Goal: Task Accomplishment & Management: Manage account settings

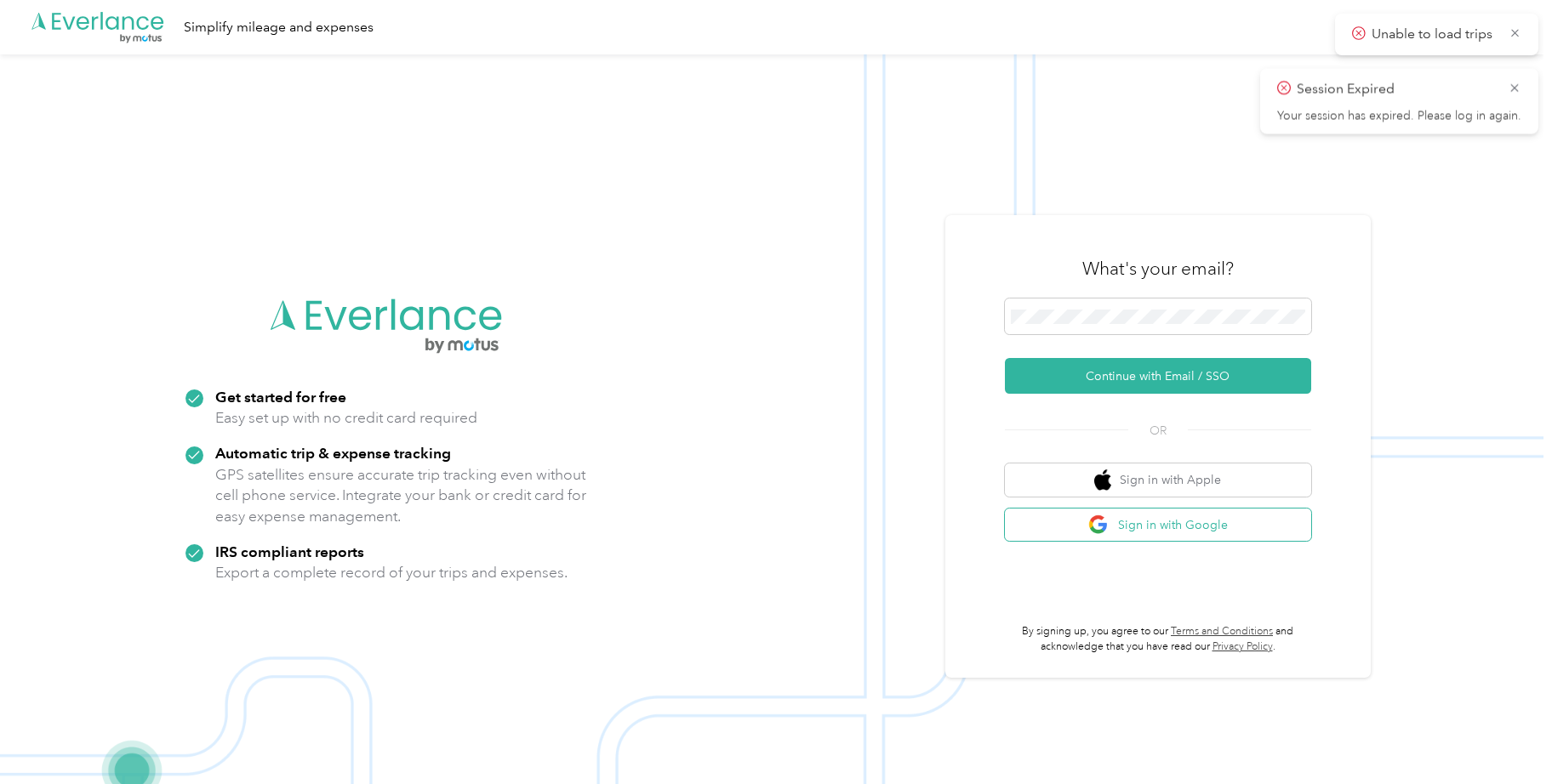
click at [1200, 522] on button "Sign in with Google" at bounding box center [1158, 525] width 306 height 34
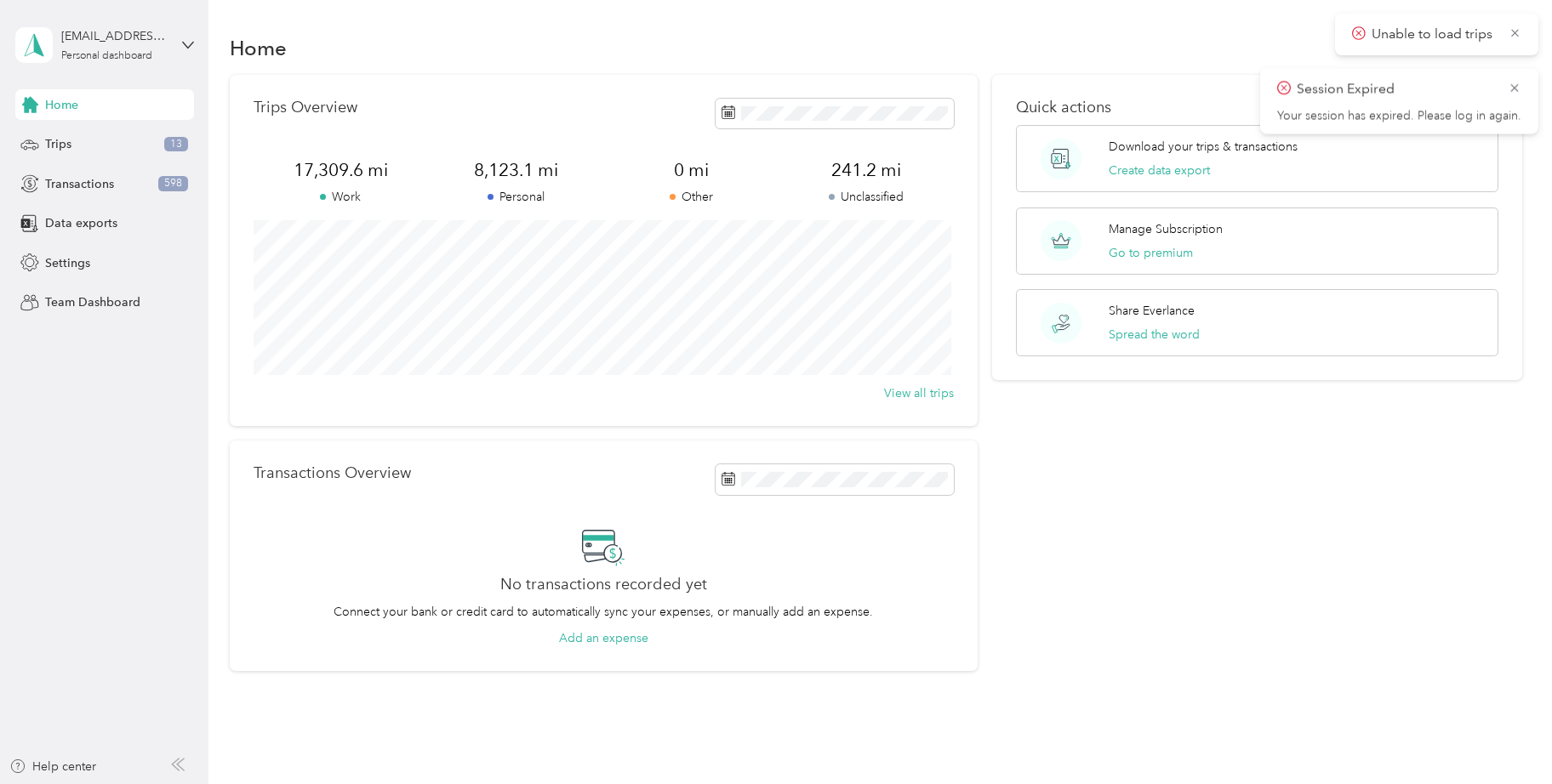
drag, startPoint x: 1519, startPoint y: 85, endPoint x: 1519, endPoint y: 72, distance: 13.0
click at [1519, 86] on icon at bounding box center [1514, 87] width 14 height 15
click at [1519, 34] on icon at bounding box center [1514, 33] width 13 height 15
click at [98, 146] on div "Trips 13" at bounding box center [104, 144] width 179 height 31
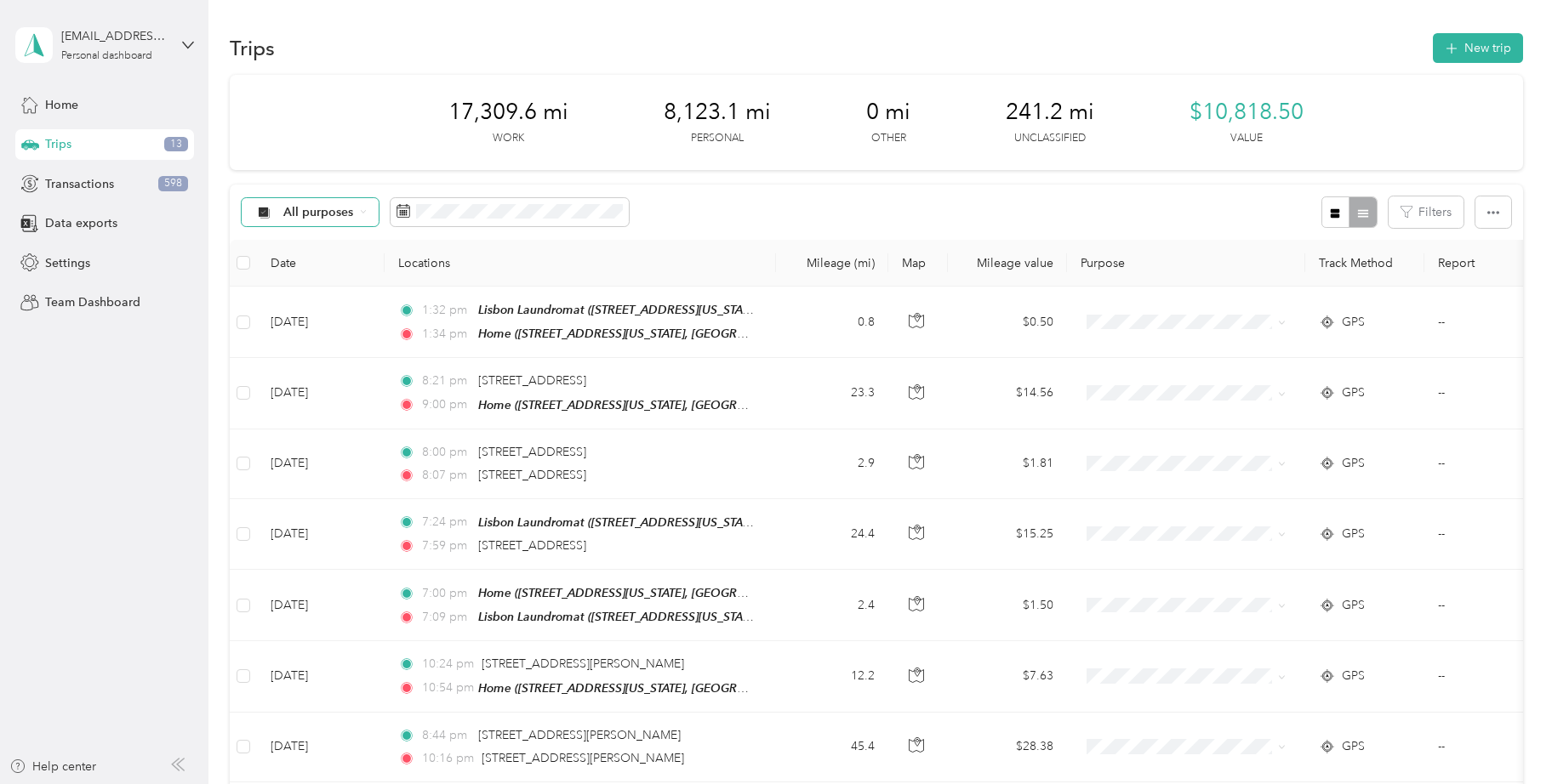
click at [361, 211] on icon at bounding box center [363, 212] width 4 height 3
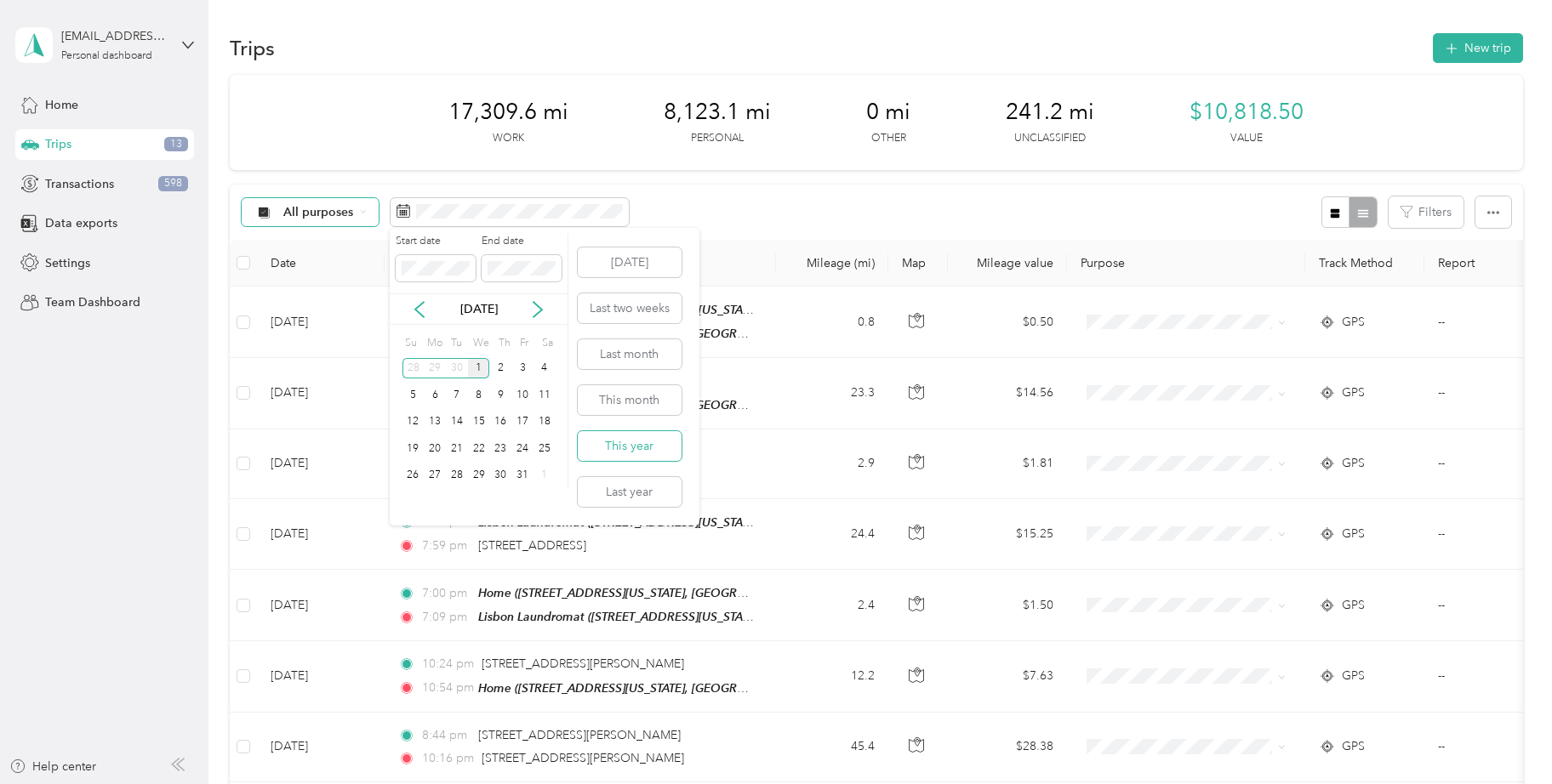
click at [657, 445] on button "This year" at bounding box center [629, 446] width 104 height 30
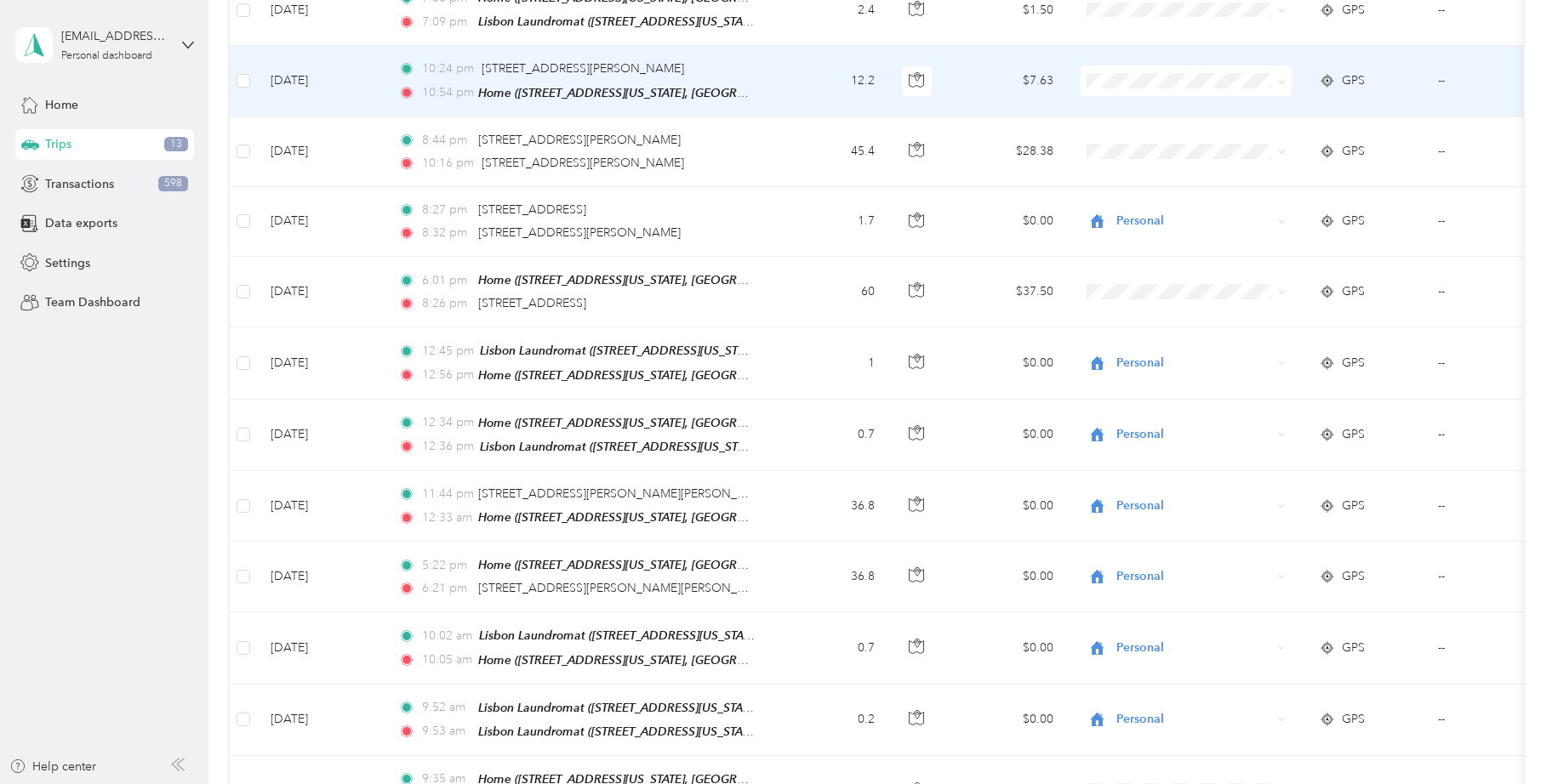
scroll to position [510, 0]
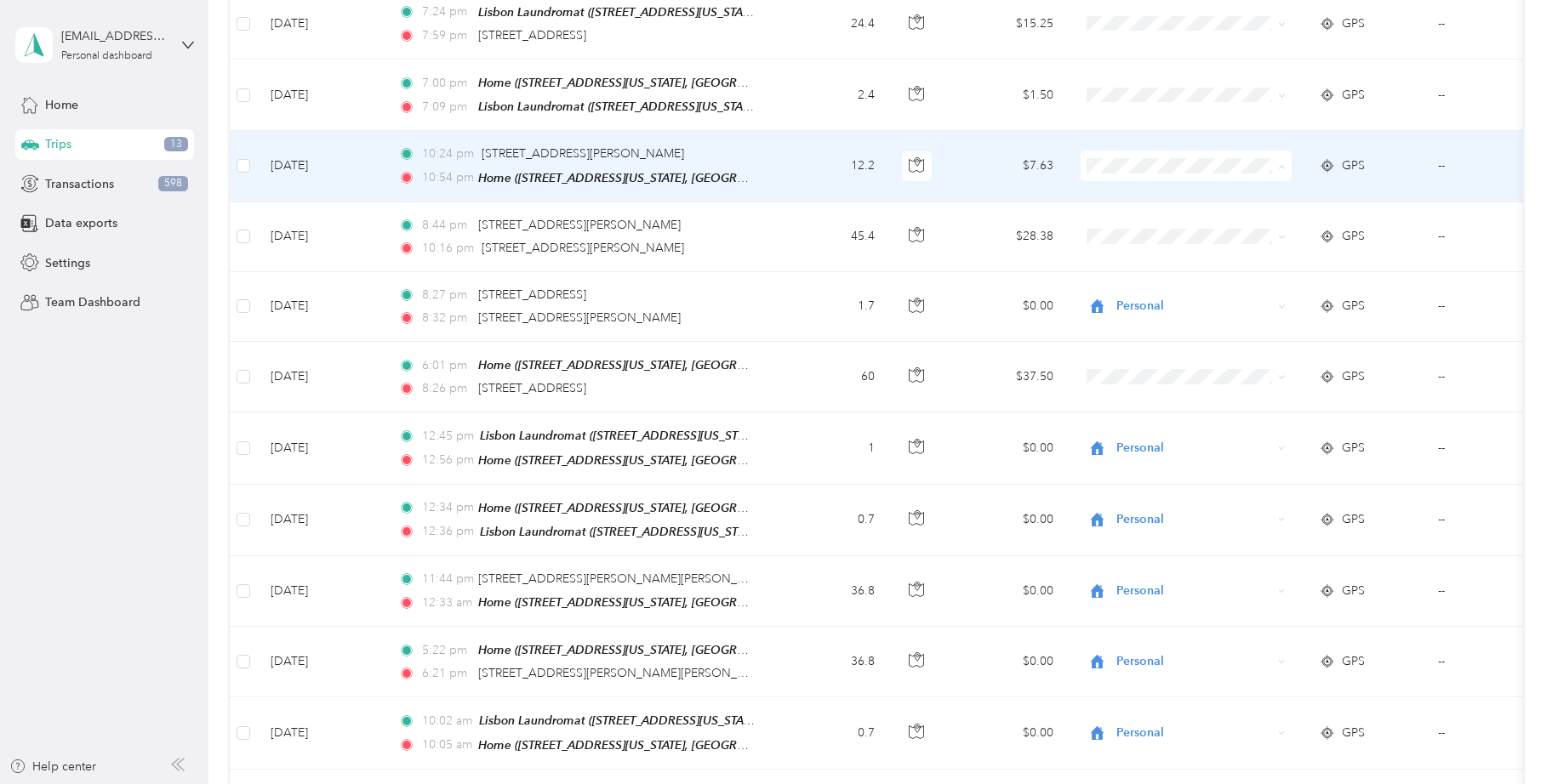
click at [1143, 213] on span "Personal" at bounding box center [1200, 222] width 157 height 18
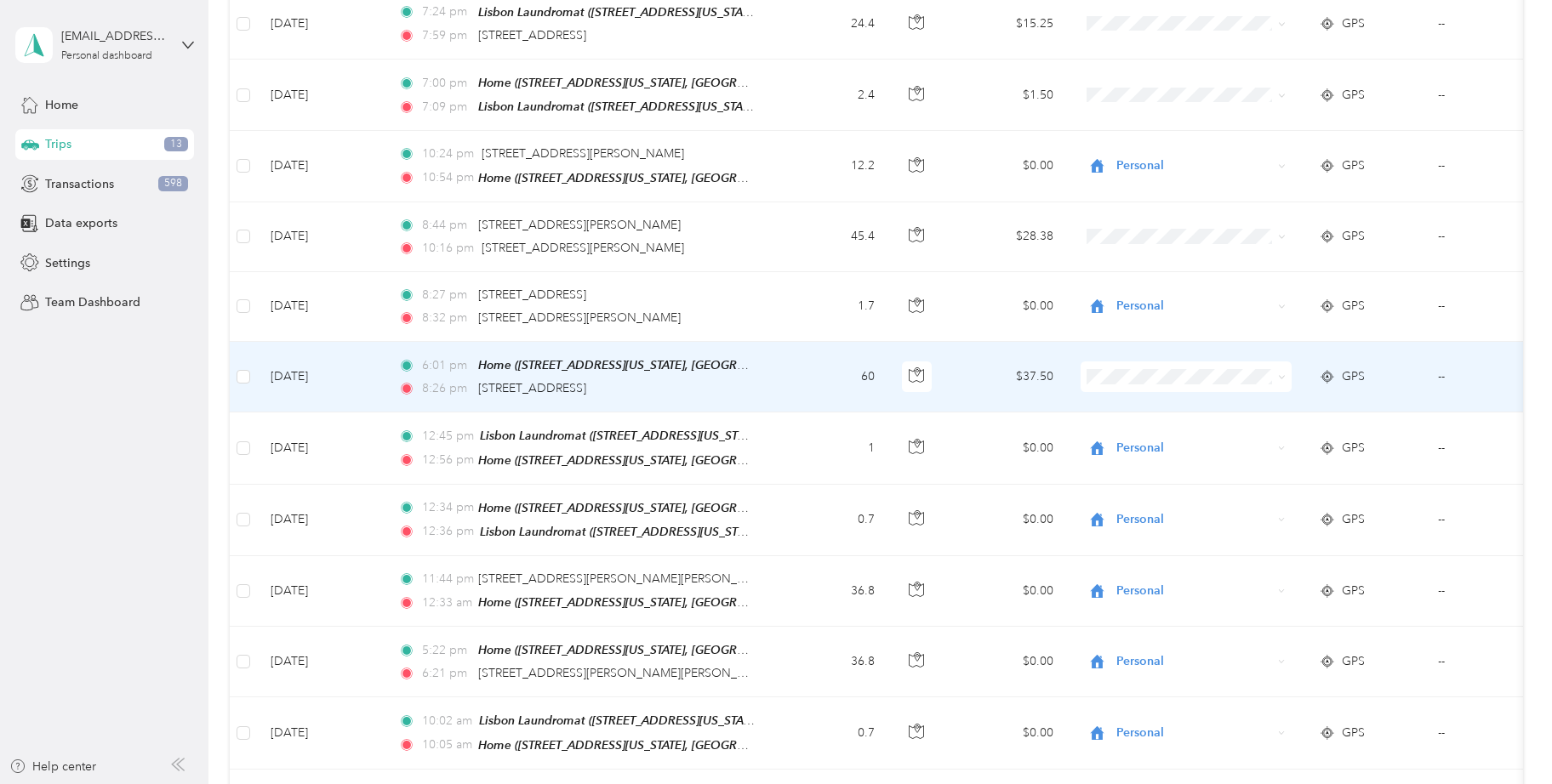
click at [1139, 499] on li "Uber" at bounding box center [1186, 490] width 211 height 30
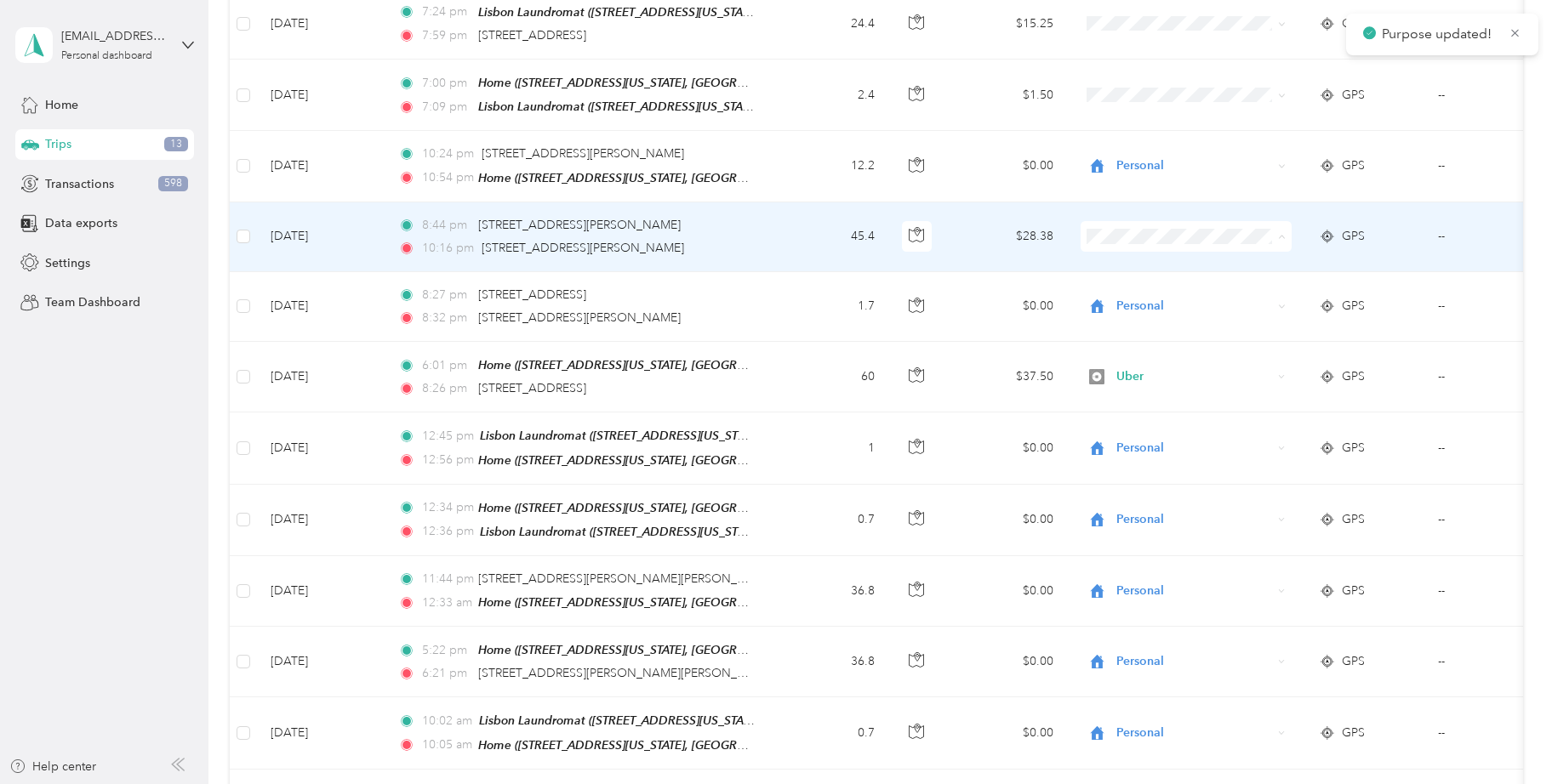
click at [1168, 322] on span "Doordash" at bounding box center [1200, 322] width 157 height 18
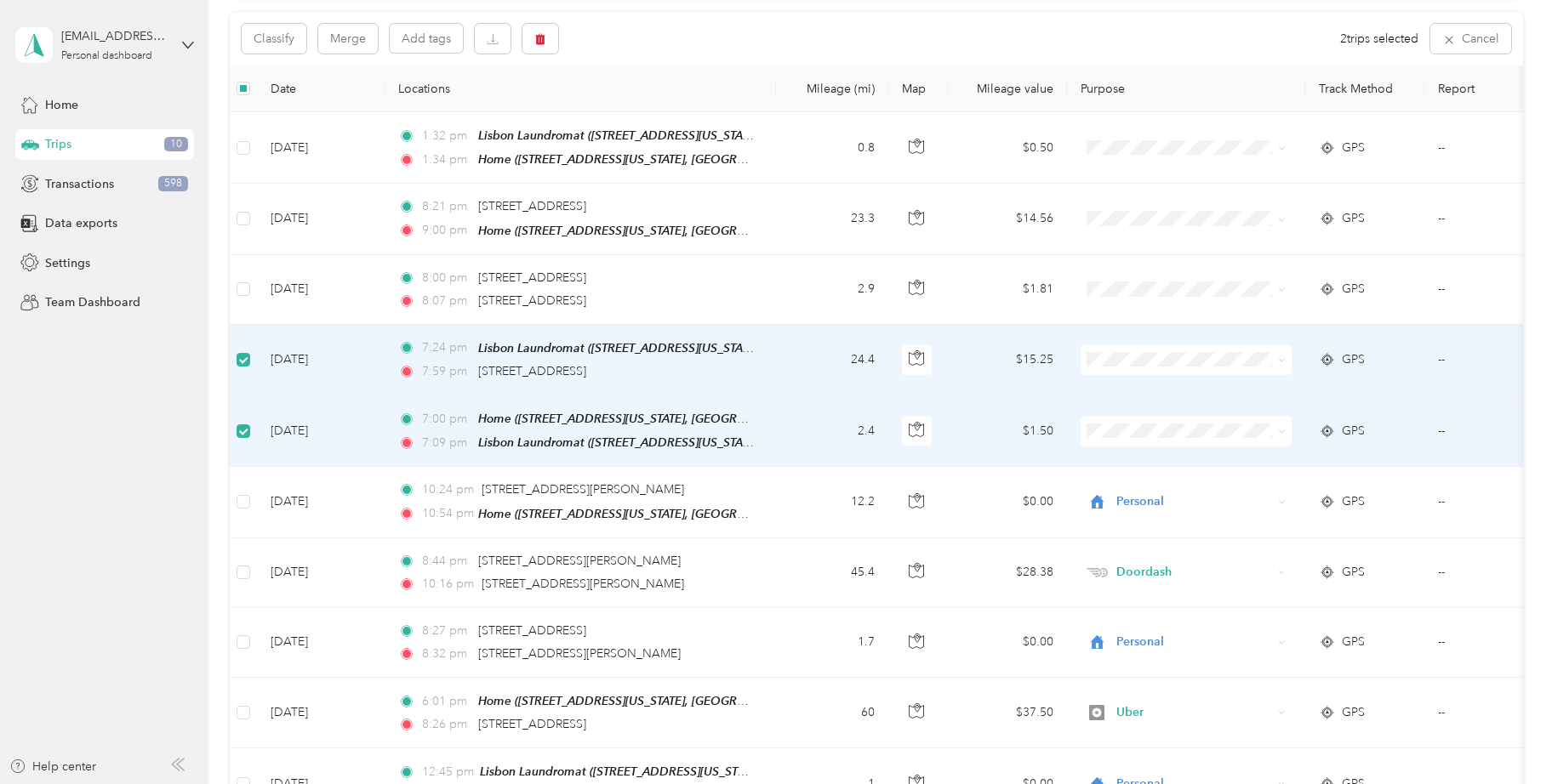
scroll to position [168, 0]
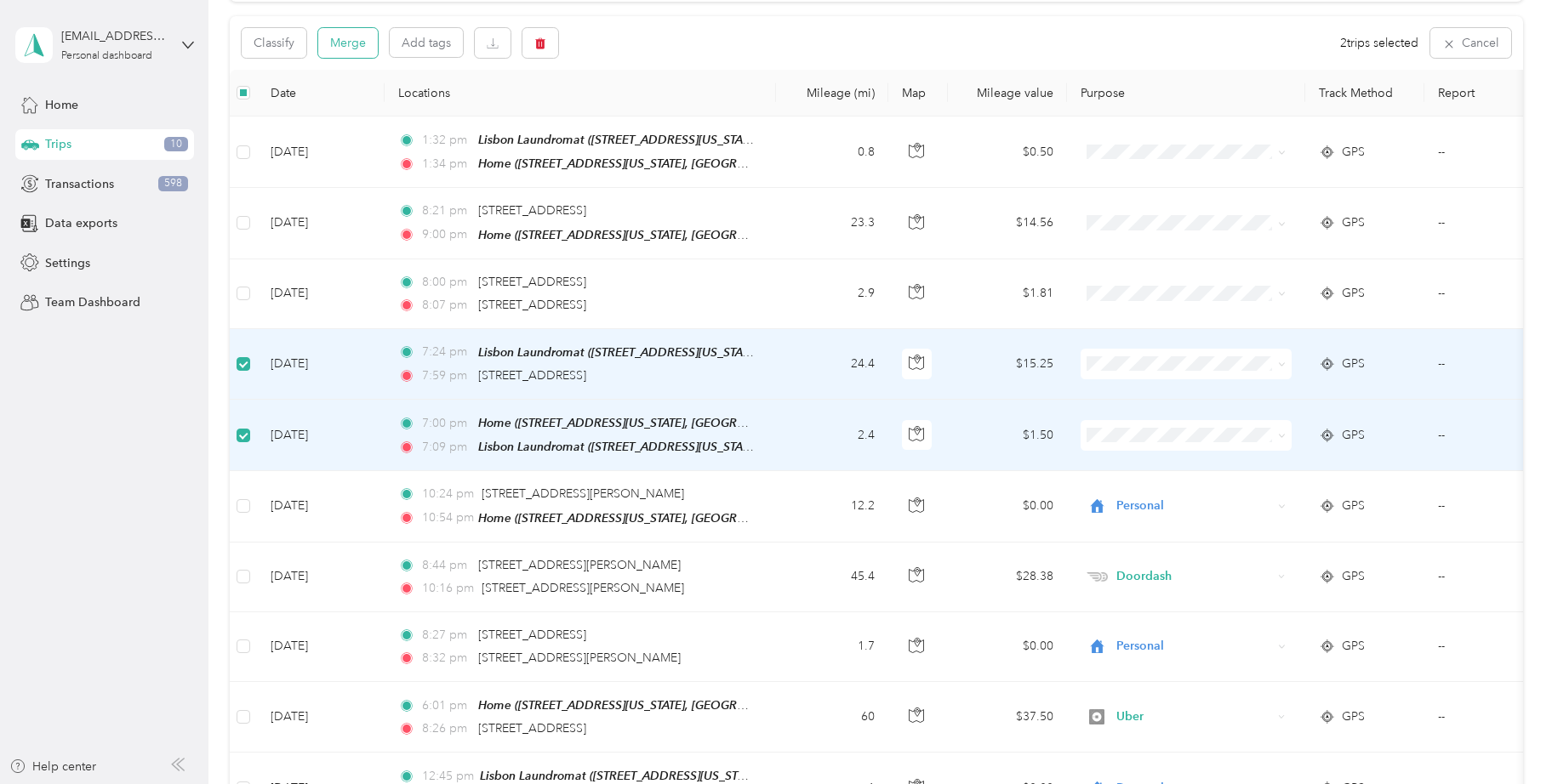
click at [358, 47] on button "Merge" at bounding box center [348, 42] width 59 height 30
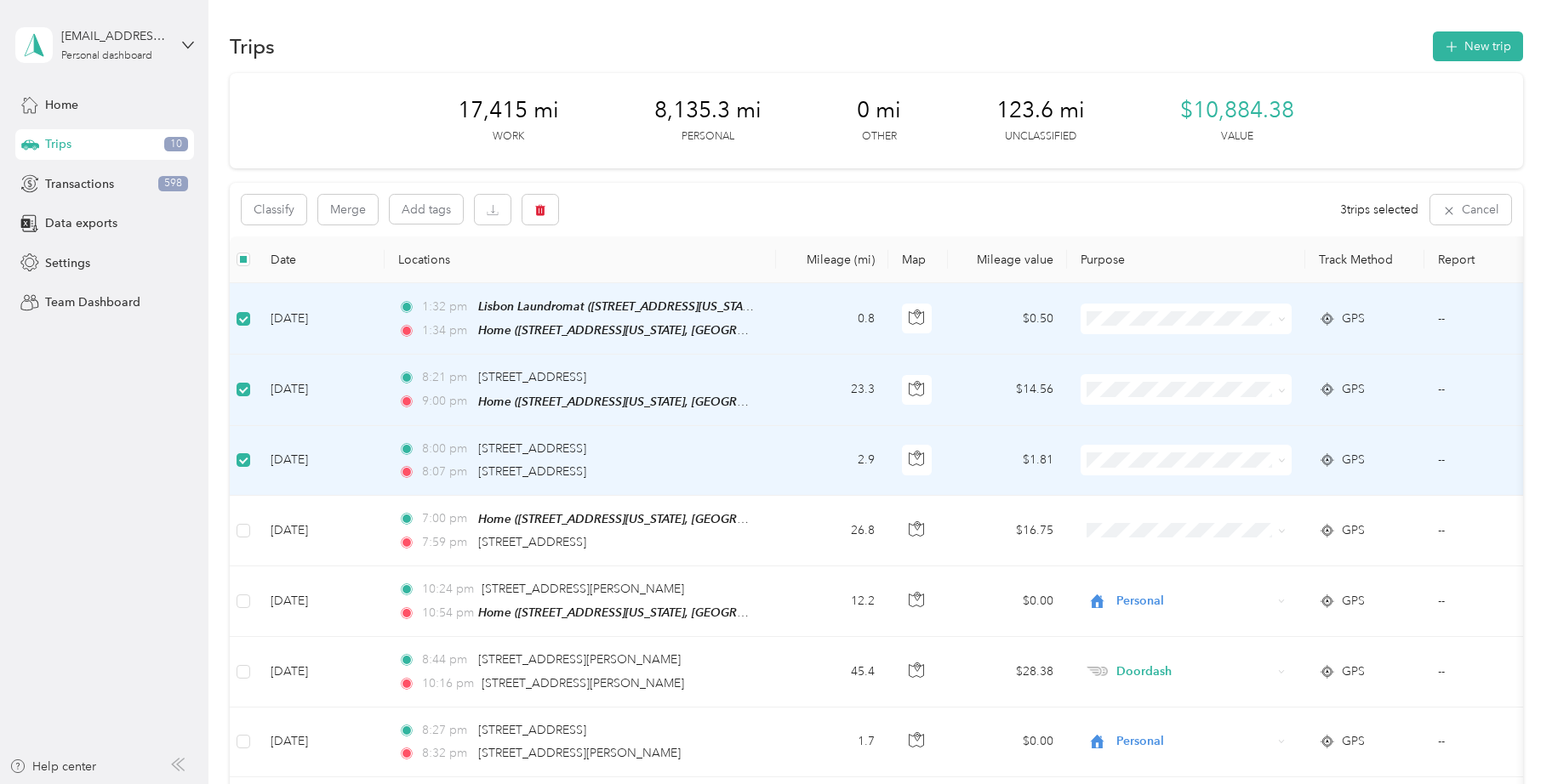
scroll to position [0, 0]
click at [260, 207] on button "Classify" at bounding box center [274, 211] width 64 height 30
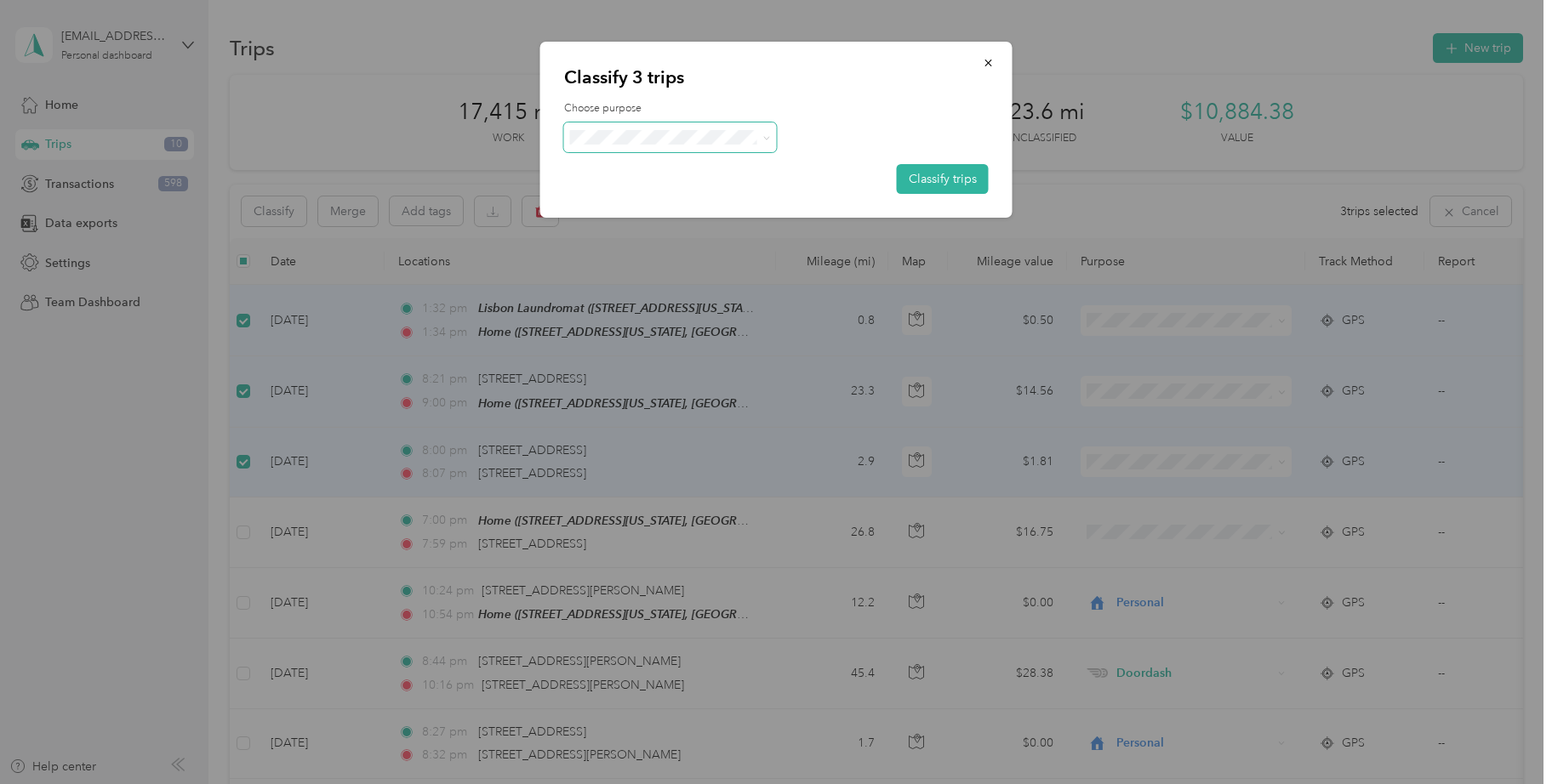
click at [645, 144] on span at bounding box center [670, 137] width 212 height 30
click at [634, 199] on span "Personal" at bounding box center [685, 198] width 158 height 18
click at [957, 181] on button "Classify trips" at bounding box center [942, 179] width 92 height 30
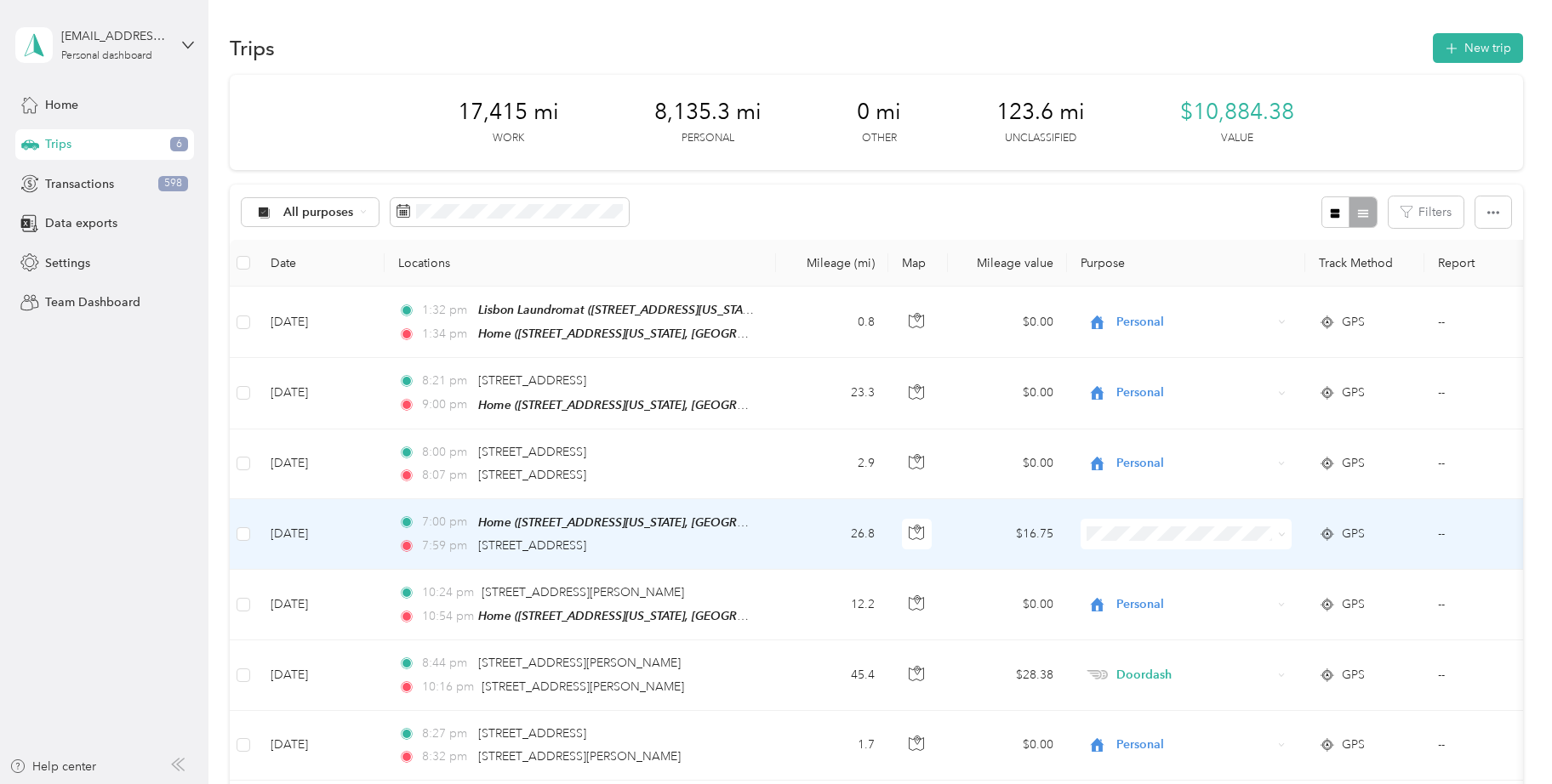
click at [1141, 381] on span "Uber" at bounding box center [1200, 379] width 157 height 18
